Goal: Check status: Check status

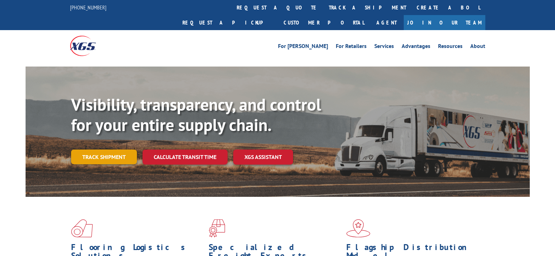
click at [114, 149] on link "Track shipment" at bounding box center [104, 156] width 66 height 15
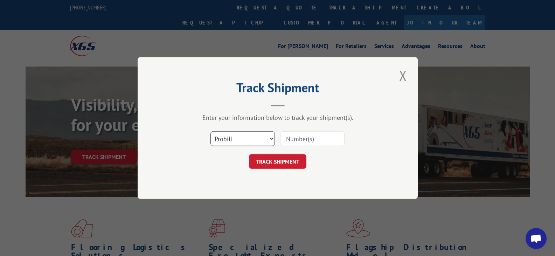
click at [269, 140] on select "Select category... Probill BOL PO" at bounding box center [242, 138] width 64 height 15
select select "bol"
click at [210, 131] on select "Select category... Probill BOL PO" at bounding box center [242, 138] width 64 height 15
click at [299, 136] on input at bounding box center [312, 138] width 64 height 15
type input "423921"
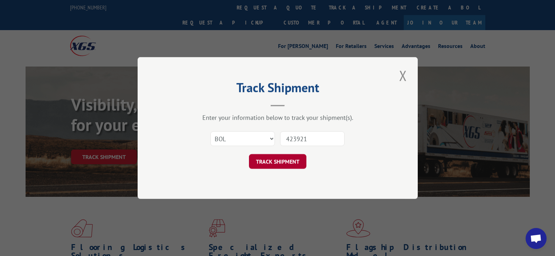
click at [281, 167] on button "TRACK SHIPMENT" at bounding box center [277, 161] width 57 height 15
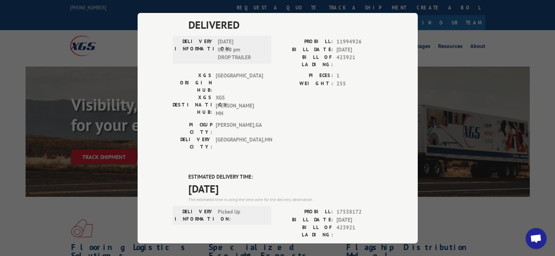
scroll to position [210, 0]
